Goal: Task Accomplishment & Management: Manage account settings

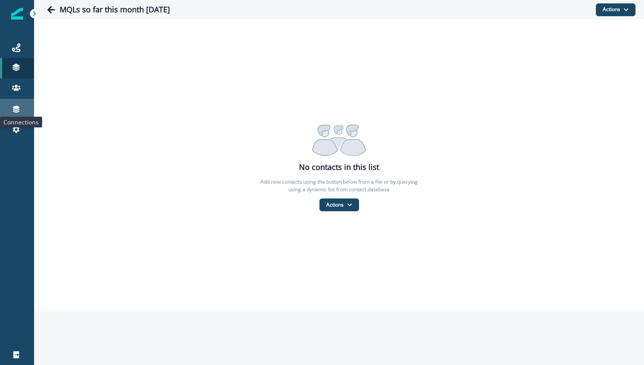
click at [17, 109] on icon at bounding box center [16, 109] width 6 height 7
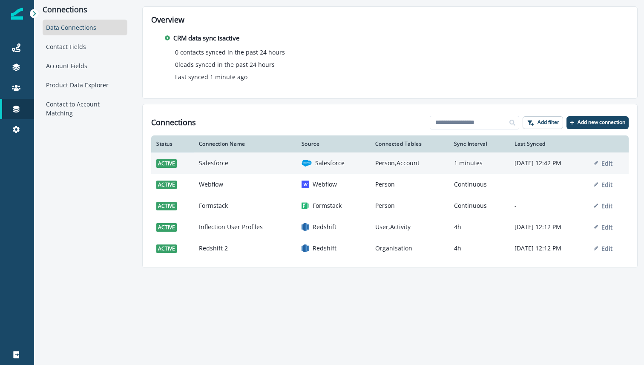
click at [246, 163] on td "Salesforce" at bounding box center [245, 162] width 103 height 21
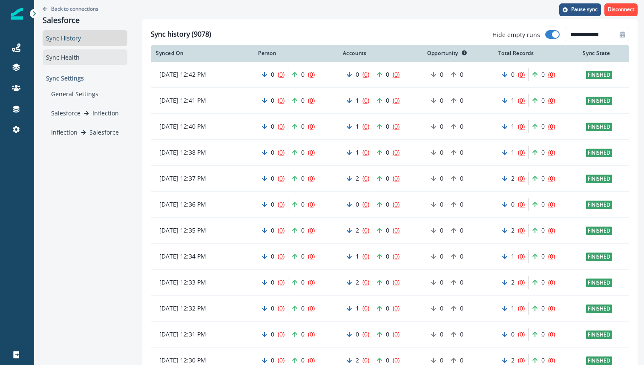
click at [87, 57] on div "Sync Health" at bounding box center [85, 57] width 85 height 16
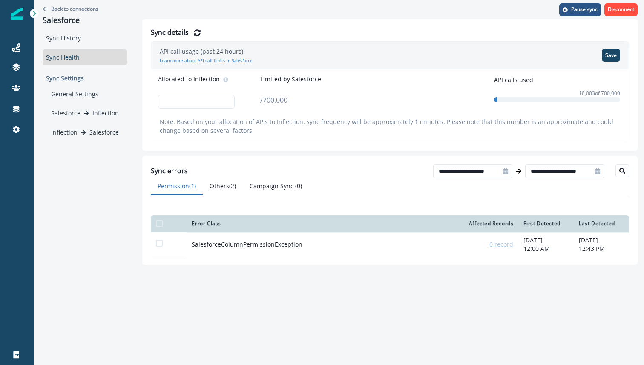
click at [232, 186] on button "Others ( 2 )" at bounding box center [223, 186] width 40 height 17
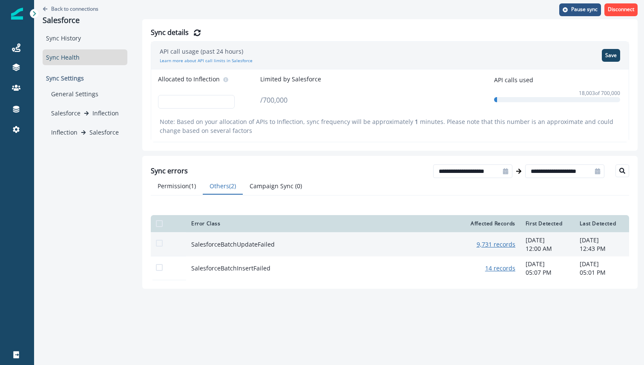
click at [480, 248] on u "9,731 records" at bounding box center [495, 244] width 39 height 8
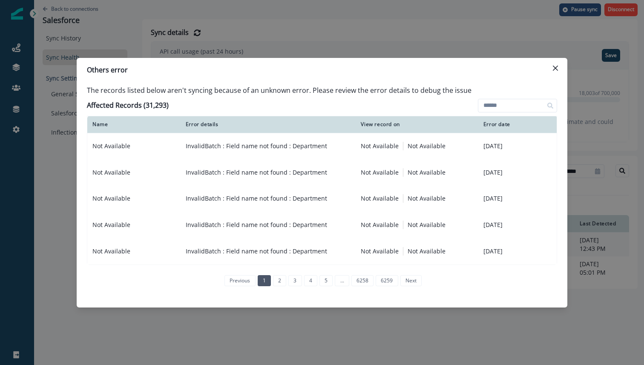
click at [44, 182] on div "Others error The records listed below aren't syncing because of an unknown erro…" at bounding box center [322, 182] width 644 height 365
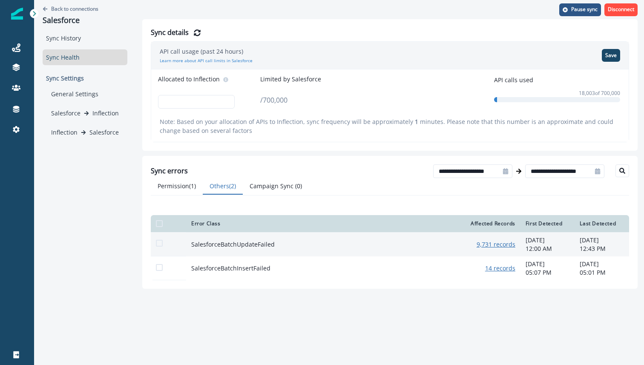
click at [492, 252] on td "9,731 records" at bounding box center [489, 244] width 63 height 24
click at [493, 248] on u "9,731 records" at bounding box center [495, 244] width 39 height 8
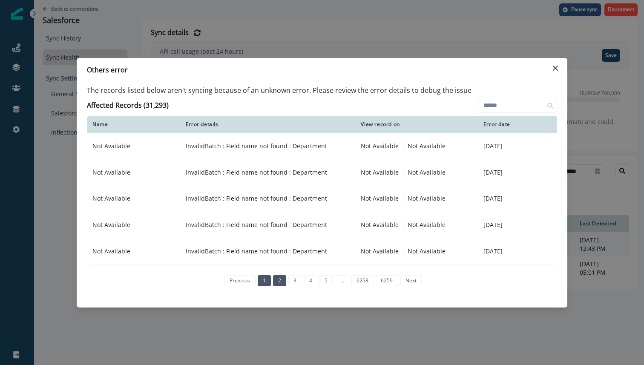
click at [281, 278] on link "2" at bounding box center [279, 280] width 13 height 11
click at [249, 317] on div "Others error The records listed below aren't syncing because of an unknown erro…" at bounding box center [322, 182] width 644 height 365
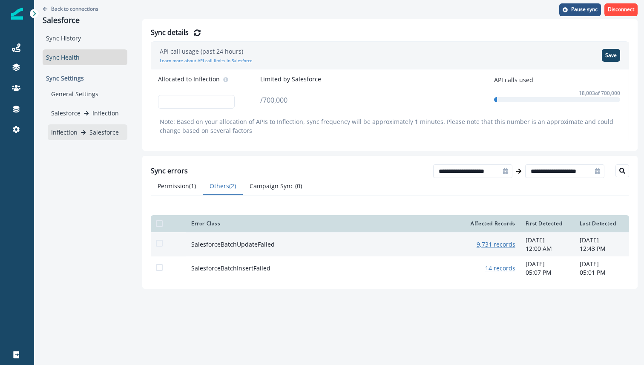
click at [73, 136] on p "Inflection" at bounding box center [64, 132] width 26 height 9
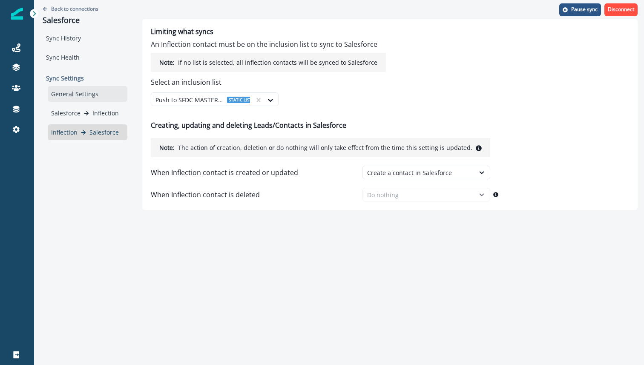
click at [80, 90] on div "General Settings" at bounding box center [88, 94] width 80 height 16
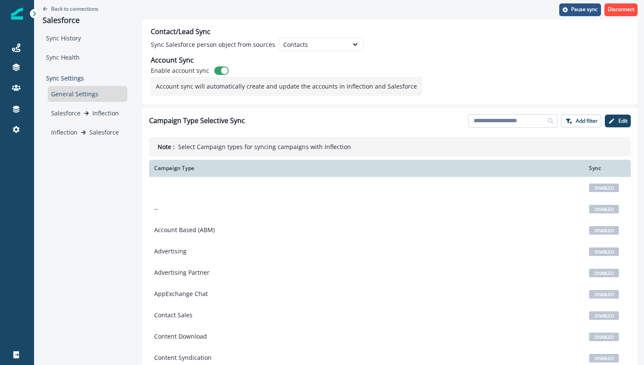
click at [488, 120] on input at bounding box center [512, 121] width 89 height 14
click at [16, 114] on div "Connections" at bounding box center [16, 109] width 27 height 10
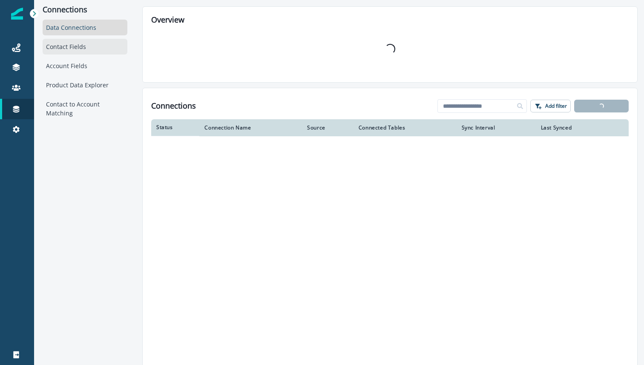
click at [66, 52] on div "Contact Fields" at bounding box center [85, 47] width 85 height 16
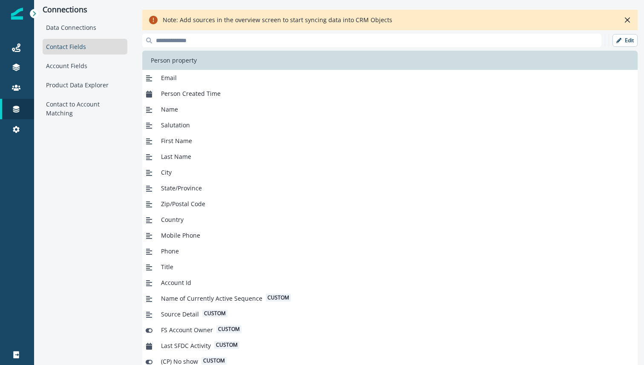
click at [199, 51] on div "Person property" at bounding box center [379, 60] width 475 height 19
click at [205, 43] on input at bounding box center [371, 41] width 459 height 14
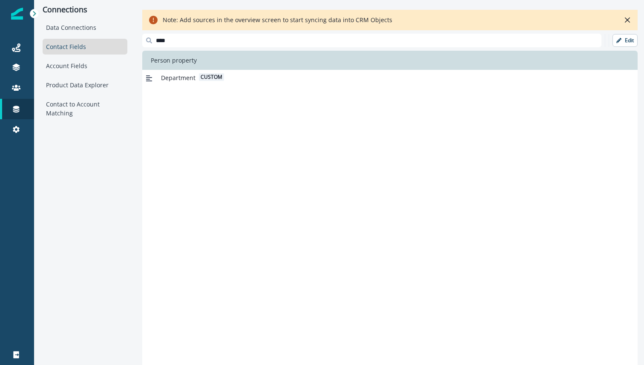
type input "****"
click at [196, 77] on div "Department custom" at bounding box center [190, 77] width 66 height 9
